Goal: Task Accomplishment & Management: Manage account settings

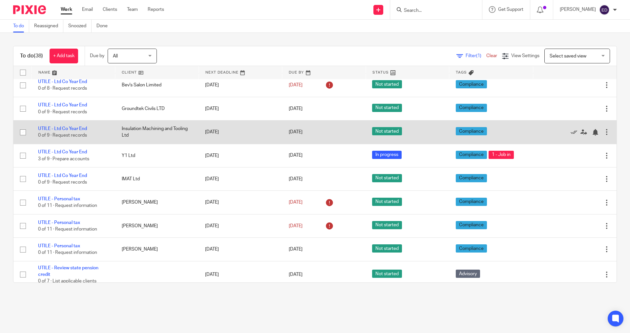
scroll to position [740, 0]
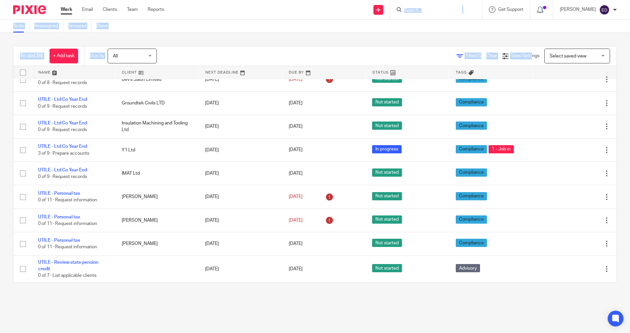
drag, startPoint x: 444, startPoint y: 1, endPoint x: 353, endPoint y: 10, distance: 90.6
click at [357, 11] on div "Send new email Create task Add client Request signature Get Support Contact Sup…" at bounding box center [402, 9] width 456 height 19
click at [434, 14] on form at bounding box center [438, 10] width 70 height 8
click at [439, 7] on form at bounding box center [438, 10] width 70 height 8
click at [439, 6] on form at bounding box center [438, 10] width 70 height 8
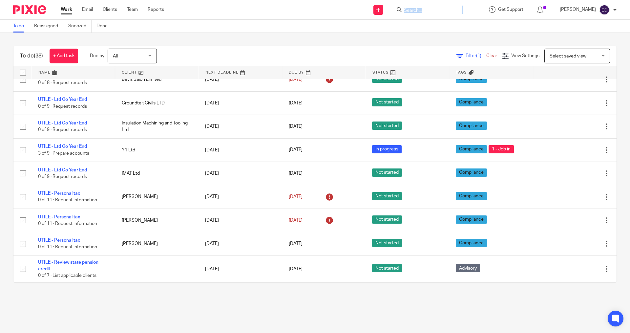
click at [433, 11] on input "Search" at bounding box center [432, 11] width 59 height 6
type input "optimu"
click at [450, 32] on link at bounding box center [472, 28] width 141 height 15
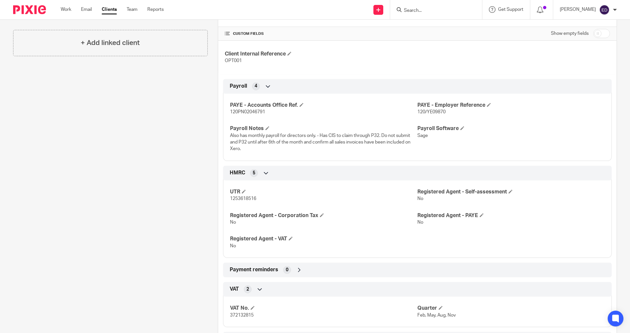
scroll to position [164, 0]
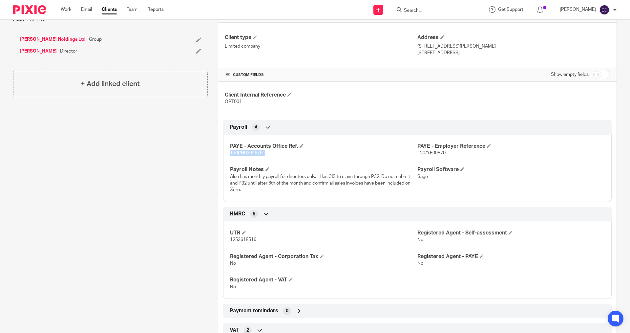
drag, startPoint x: 280, startPoint y: 153, endPoint x: 239, endPoint y: 153, distance: 40.4
click at [230, 151] on p "120PN02046791" at bounding box center [323, 153] width 187 height 7
copy span "120PN02046791"
click at [62, 10] on link "Work" at bounding box center [66, 9] width 11 height 7
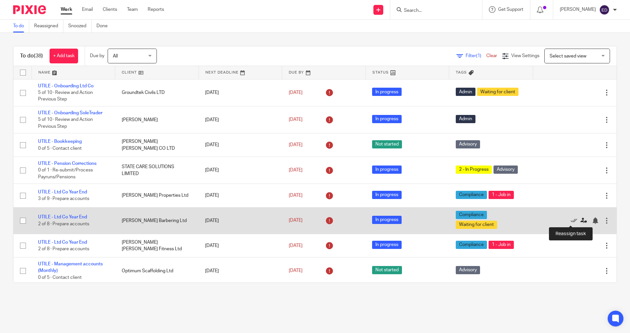
click at [580, 220] on icon at bounding box center [583, 220] width 7 height 7
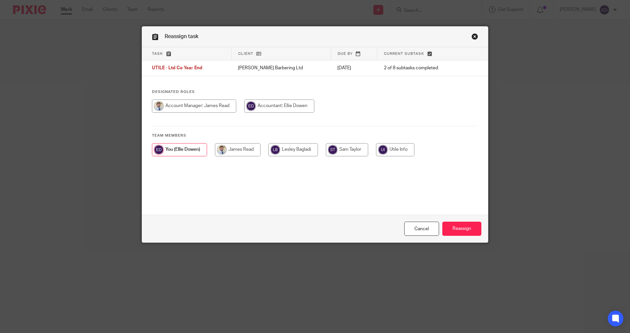
click at [284, 149] on input "radio" at bounding box center [293, 149] width 50 height 13
radio input "true"
click at [458, 225] on input "Reassign" at bounding box center [461, 228] width 39 height 14
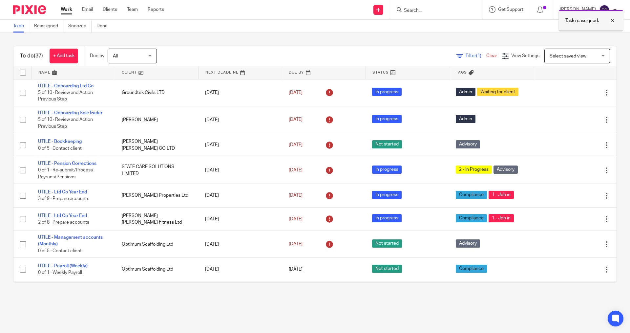
click at [584, 21] on p "Task reassigned." at bounding box center [581, 20] width 33 height 7
click at [432, 11] on input "Search" at bounding box center [432, 11] width 59 height 6
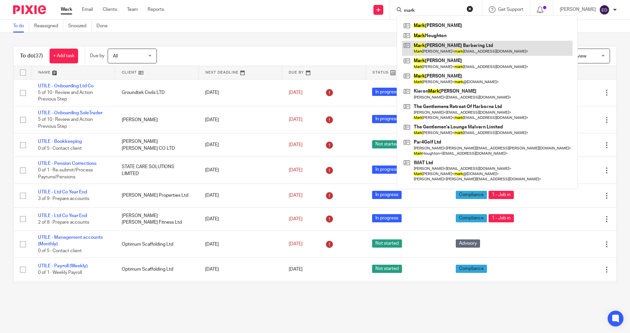
type input "mark"
click at [447, 47] on link at bounding box center [487, 48] width 171 height 15
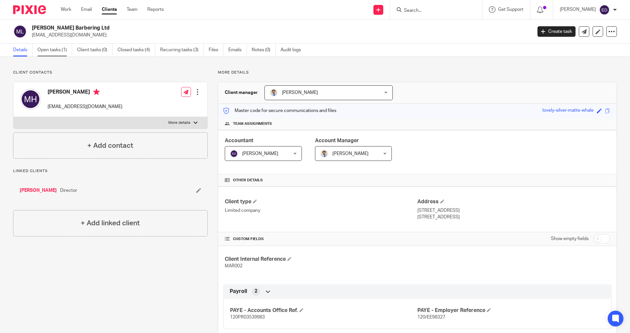
click at [54, 47] on link "Open tasks (1)" at bounding box center [54, 50] width 35 height 13
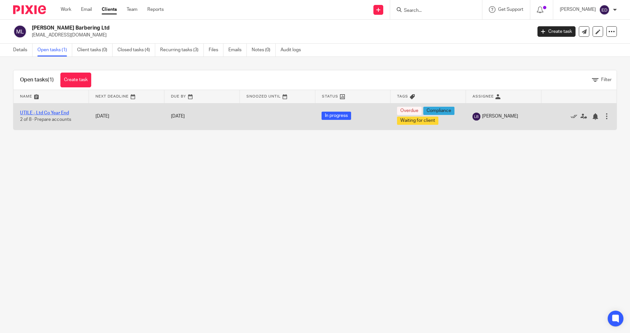
click at [66, 113] on link "UTILE - Ltd Co Year End" at bounding box center [44, 113] width 49 height 5
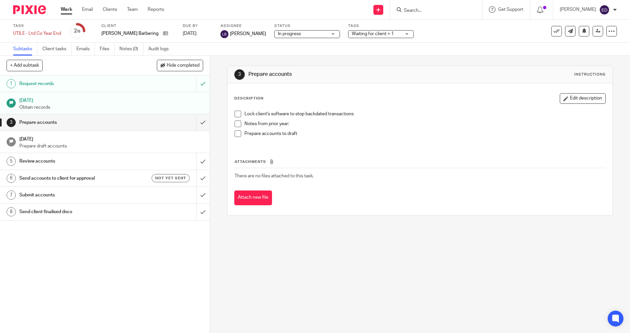
click at [289, 31] on span "In progress" at bounding box center [302, 34] width 49 height 7
click at [370, 42] on div "Task UTILE - Ltd Co Year End Save UTILE - Ltd Co Year End 2 /8 Client Mark Haye…" at bounding box center [315, 31] width 630 height 23
click at [381, 32] on span "Waiting for client + 1" at bounding box center [376, 34] width 49 height 7
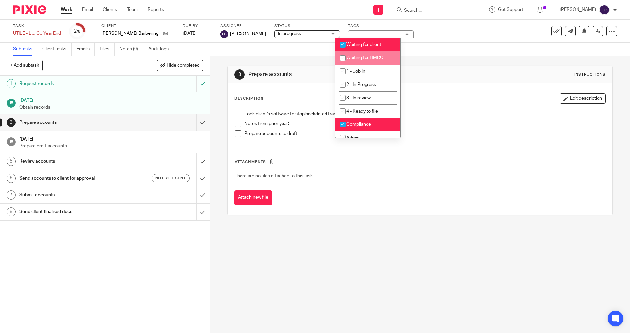
click at [358, 68] on li "1 - Job in" at bounding box center [367, 71] width 65 height 13
checkbox input "true"
click at [362, 46] on span "Waiting for client" at bounding box center [364, 44] width 35 height 5
checkbox input "false"
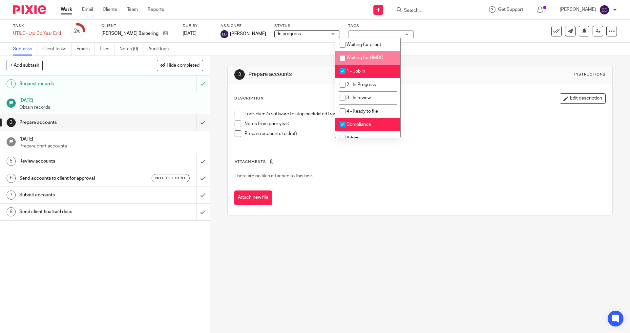
click at [457, 55] on div "Subtasks Client tasks Emails Files Notes (0) Audit logs" at bounding box center [315, 49] width 630 height 13
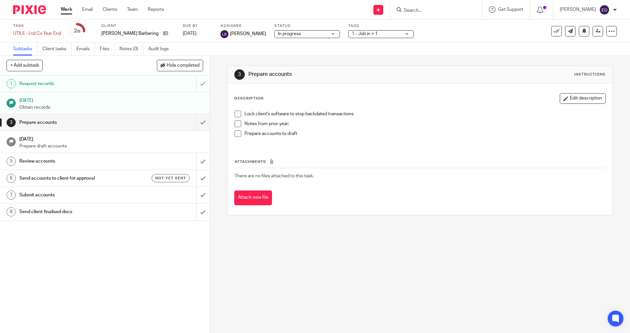
click at [255, 50] on div "Subtasks Client tasks Emails Files Notes (0) Audit logs" at bounding box center [315, 49] width 630 height 13
click at [462, 9] on input "Search" at bounding box center [432, 11] width 59 height 6
type input "vet"
click at [476, 28] on link at bounding box center [464, 28] width 124 height 15
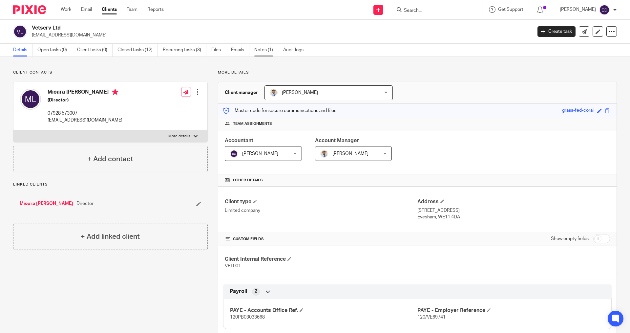
click at [260, 52] on link "Notes (1)" at bounding box center [266, 50] width 24 height 13
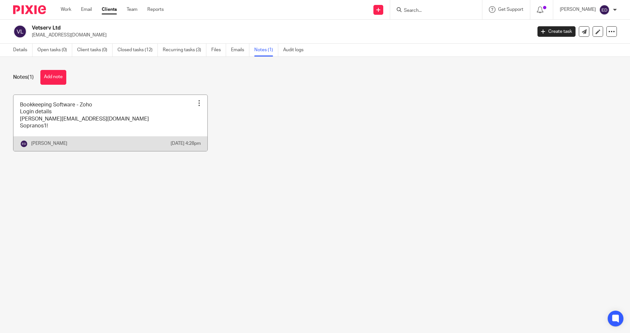
click at [89, 124] on link at bounding box center [110, 123] width 194 height 56
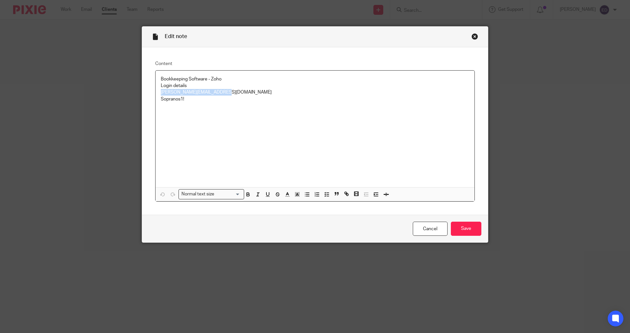
drag, startPoint x: 233, startPoint y: 87, endPoint x: 243, endPoint y: 95, distance: 12.4
click at [243, 95] on div "Bookkeeping Software - Zoho Login details [PERSON_NAME][EMAIL_ADDRESS][DOMAIN_N…" at bounding box center [315, 129] width 319 height 116
copy div "[PERSON_NAME][EMAIL_ADDRESS][DOMAIN_NAME]"
click at [185, 98] on p "Sopranos1!" at bounding box center [315, 99] width 308 height 7
drag, startPoint x: 186, startPoint y: 102, endPoint x: 143, endPoint y: 100, distance: 43.4
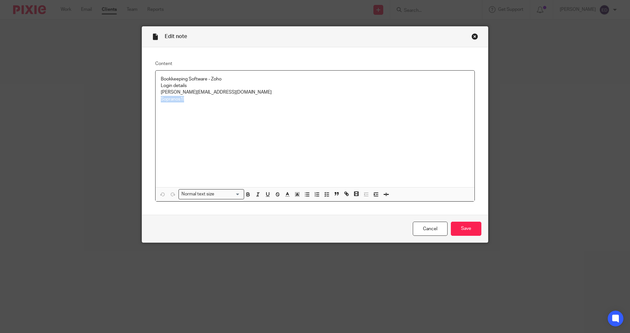
click at [143, 100] on div "Content Bookkeeping Software - Zoho Login details sam@utileaccountancy.co.uk So…" at bounding box center [315, 131] width 346 height 168
copy p "Sopranos1!"
click at [467, 231] on input "Save" at bounding box center [466, 228] width 31 height 14
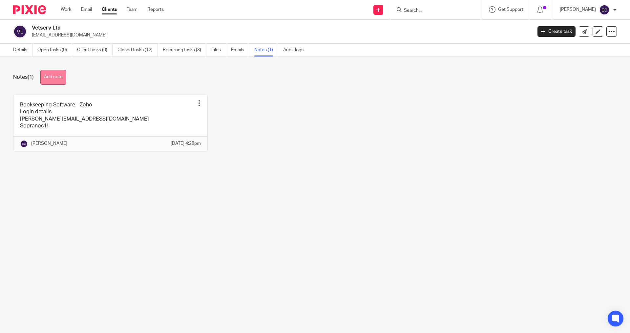
click at [60, 81] on button "Add note" at bounding box center [53, 77] width 26 height 15
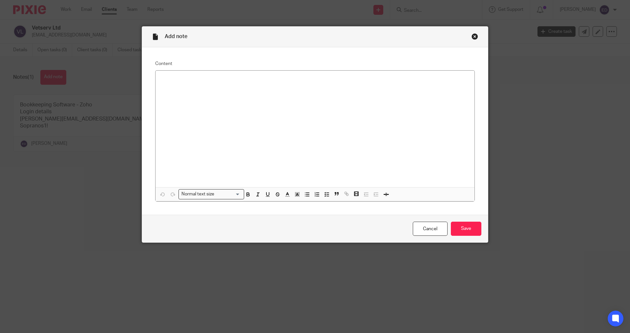
click at [204, 108] on div at bounding box center [315, 129] width 319 height 116
click at [156, 78] on div "UT!l34cc0untancy" at bounding box center [315, 129] width 319 height 116
click at [209, 92] on p "Zoho Books Login; info@utileaccountancy.co.uk UT!l34cc0untancy" at bounding box center [315, 86] width 308 height 20
click at [464, 229] on input "Save" at bounding box center [466, 228] width 31 height 14
